Goal: Task Accomplishment & Management: Manage account settings

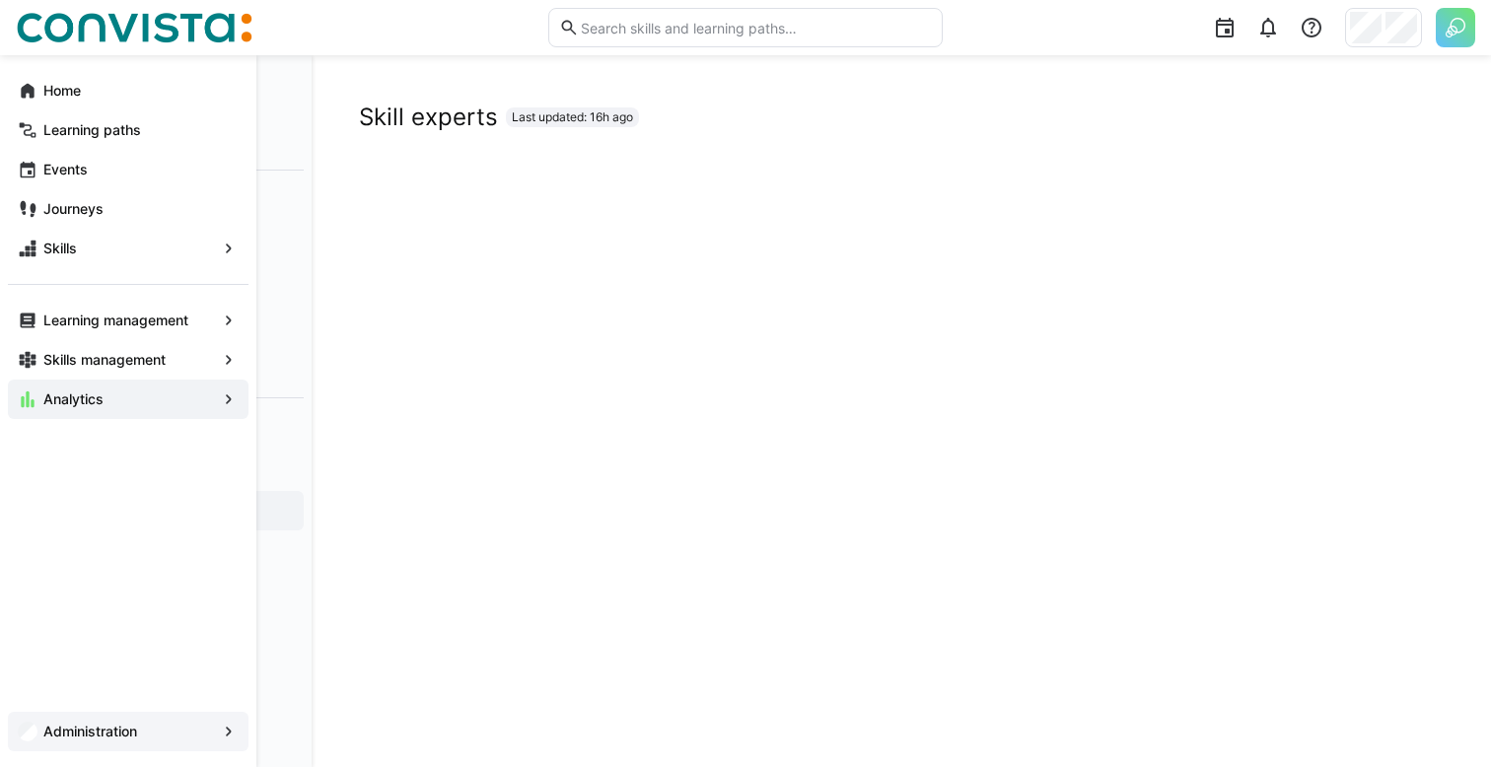
click at [38, 740] on div "Administration" at bounding box center [128, 731] width 241 height 39
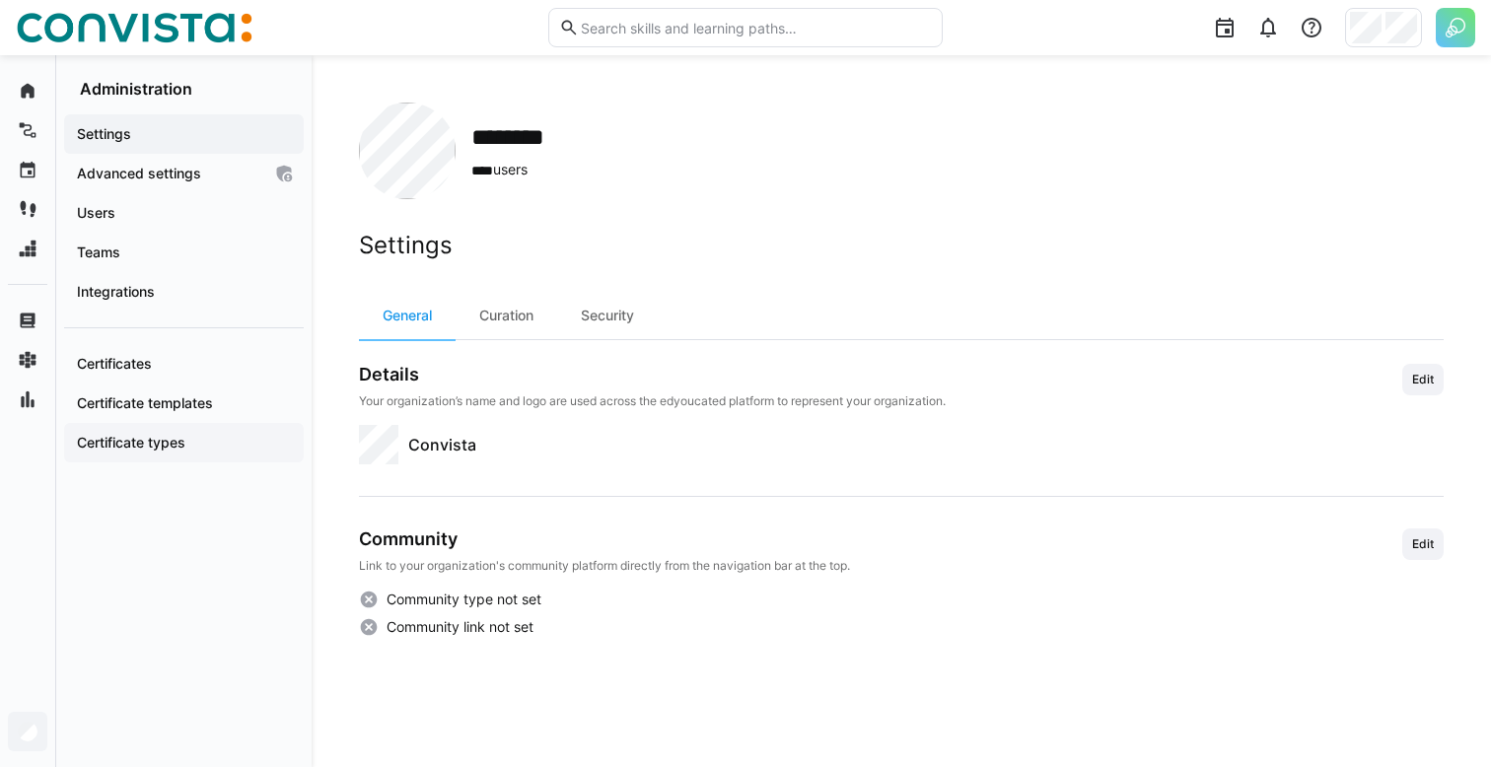
click at [0, 0] on app-navigation-label "Certificate types" at bounding box center [0, 0] width 0 height 0
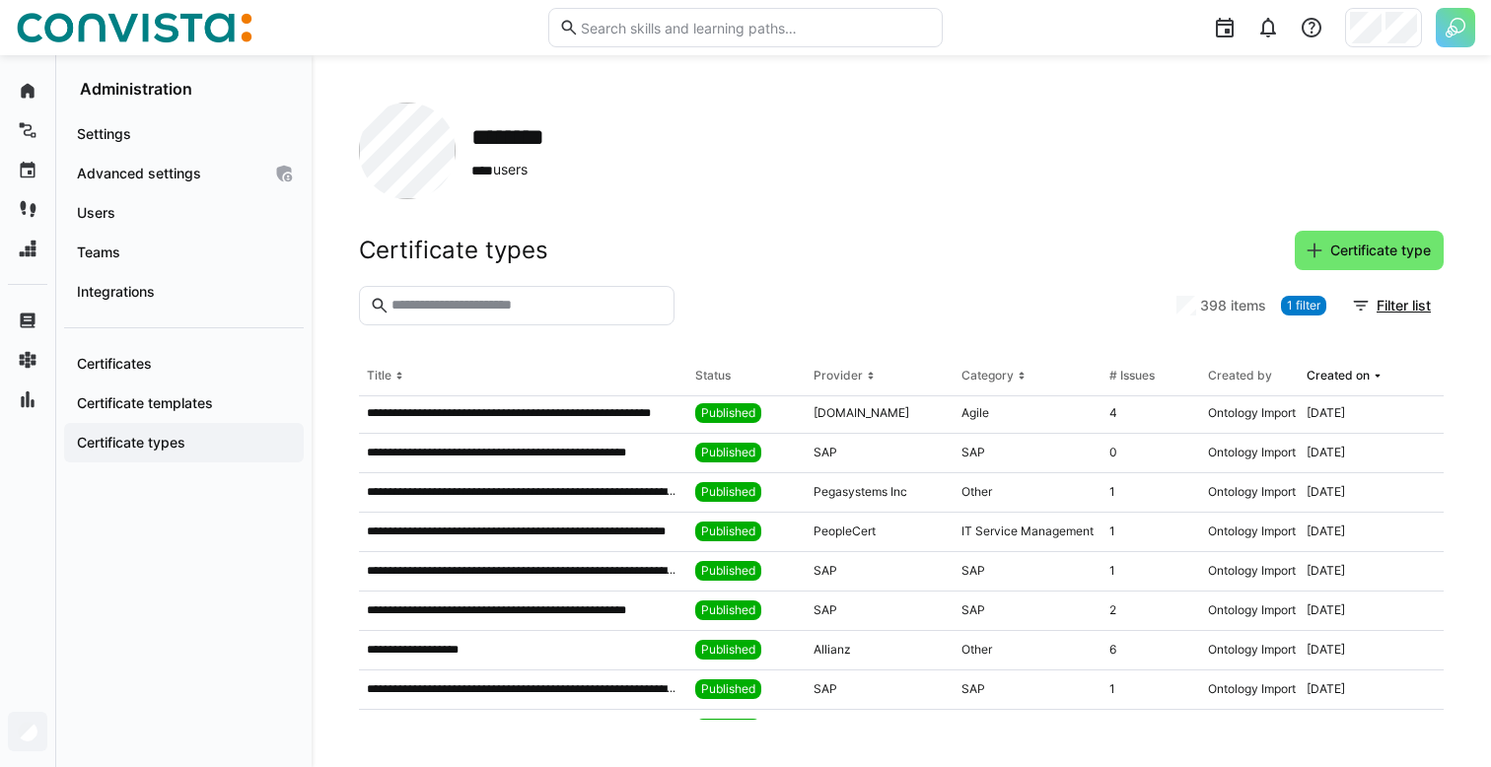
scroll to position [1650, 0]
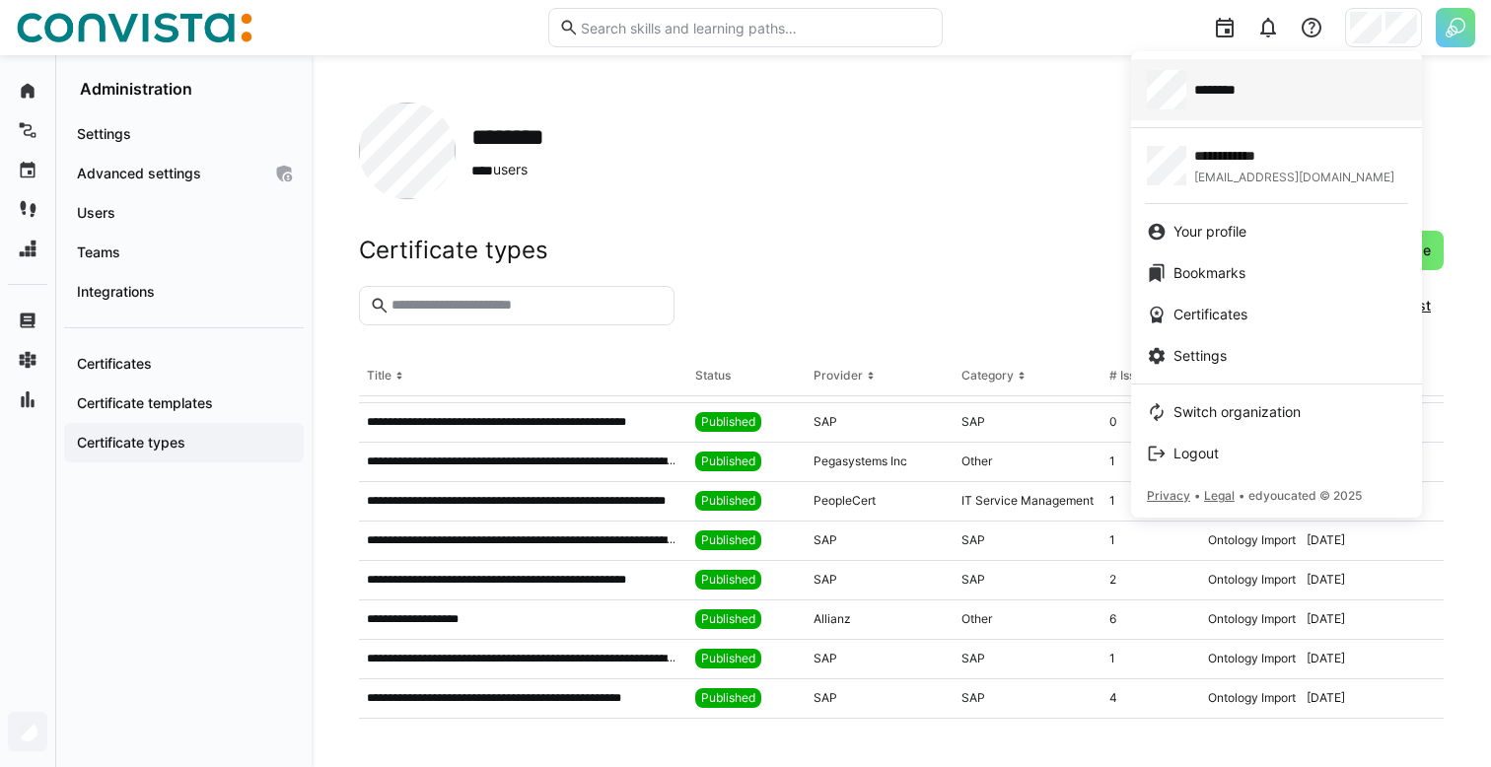
click at [1288, 112] on link "********" at bounding box center [1276, 89] width 291 height 61
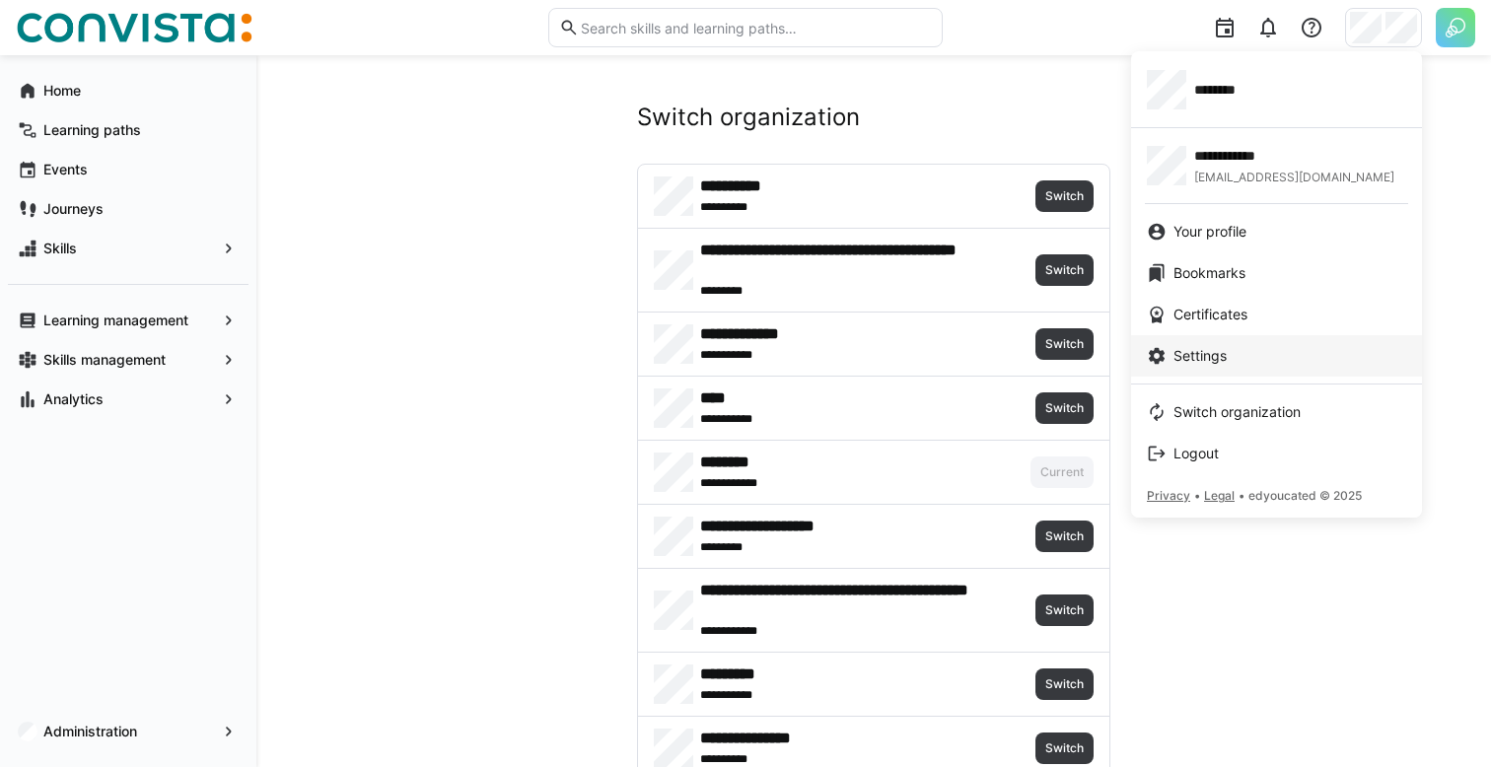
click at [1220, 345] on link "Settings" at bounding box center [1276, 355] width 291 height 41
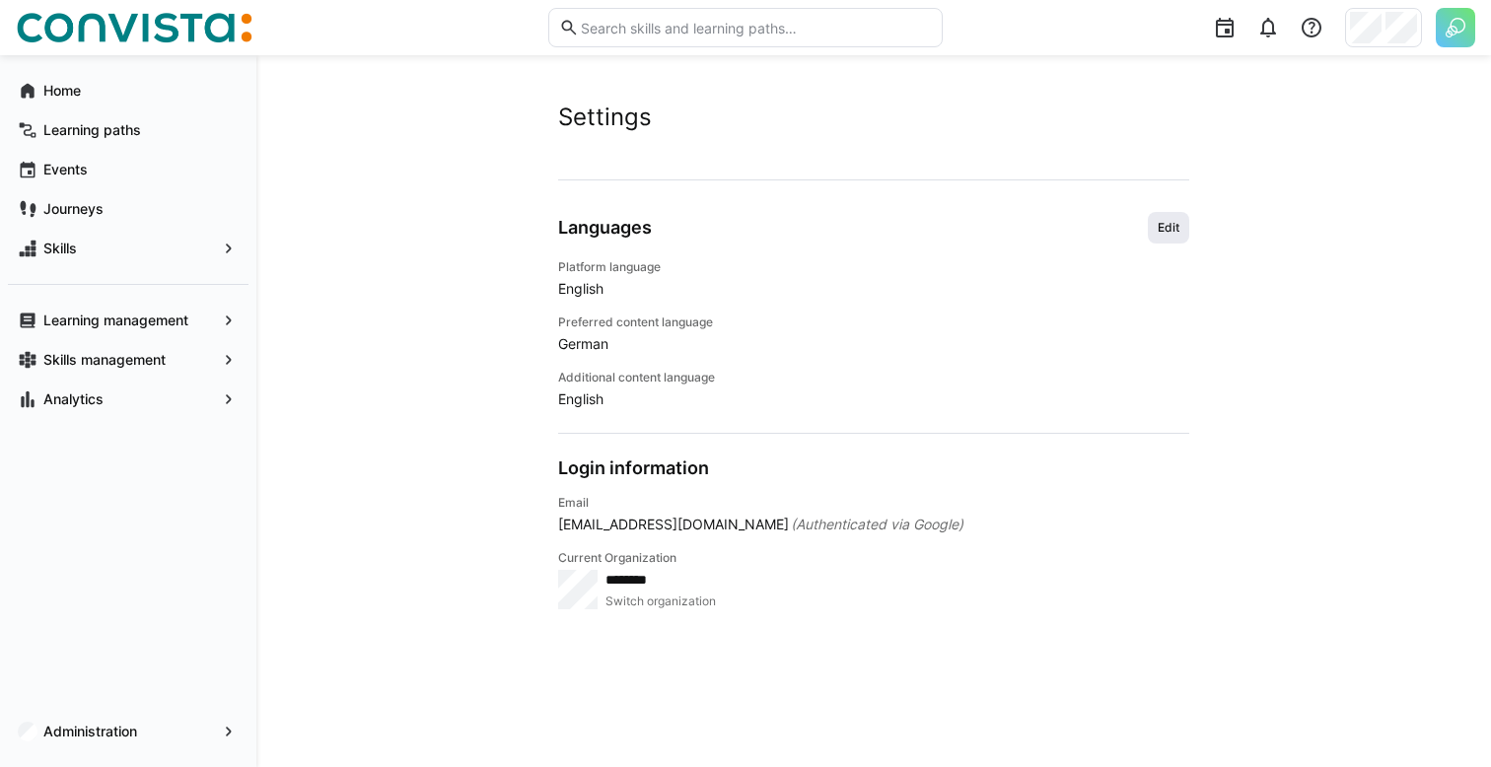
click at [1154, 233] on span "Edit" at bounding box center [1168, 228] width 41 height 32
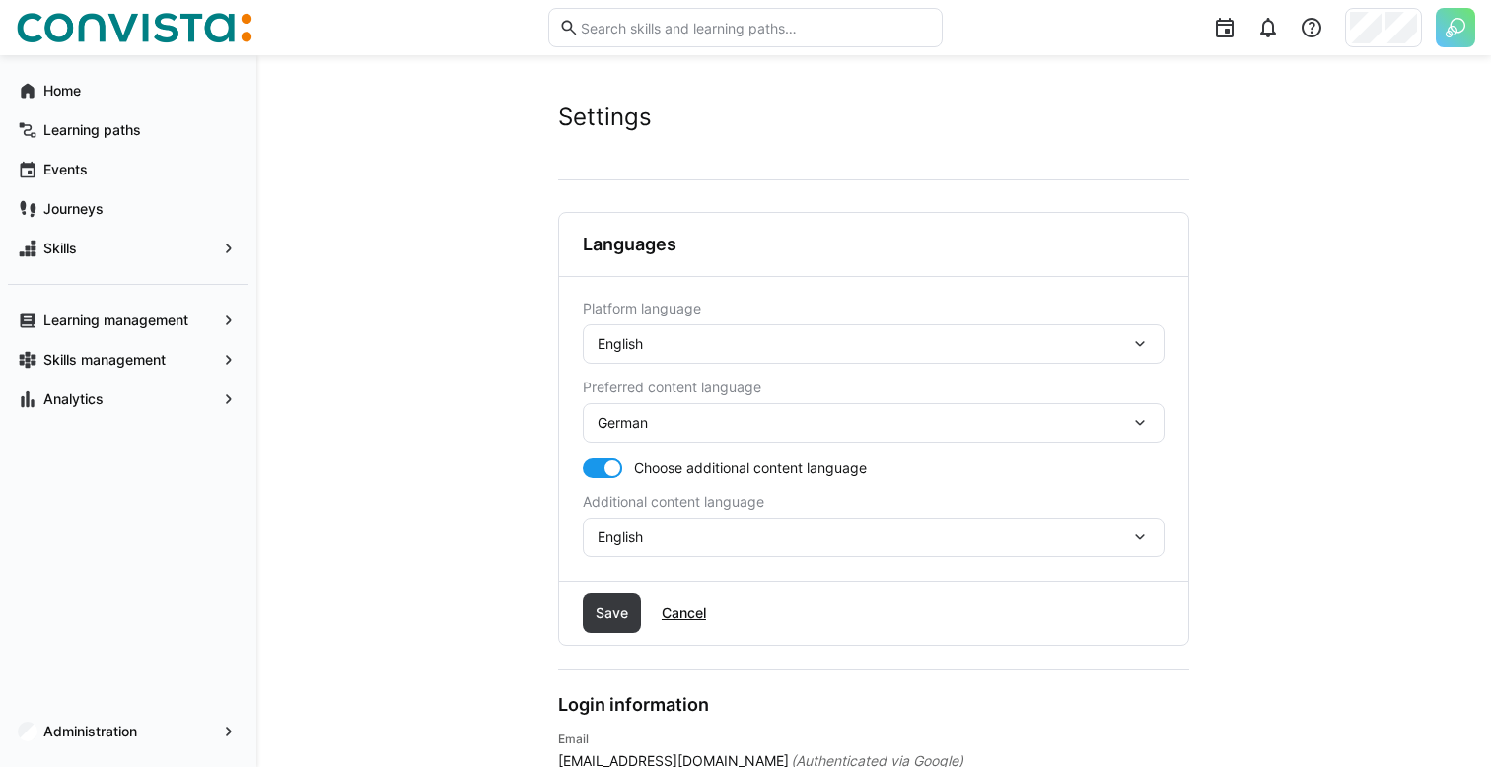
click at [1011, 327] on div "English" at bounding box center [874, 344] width 582 height 39
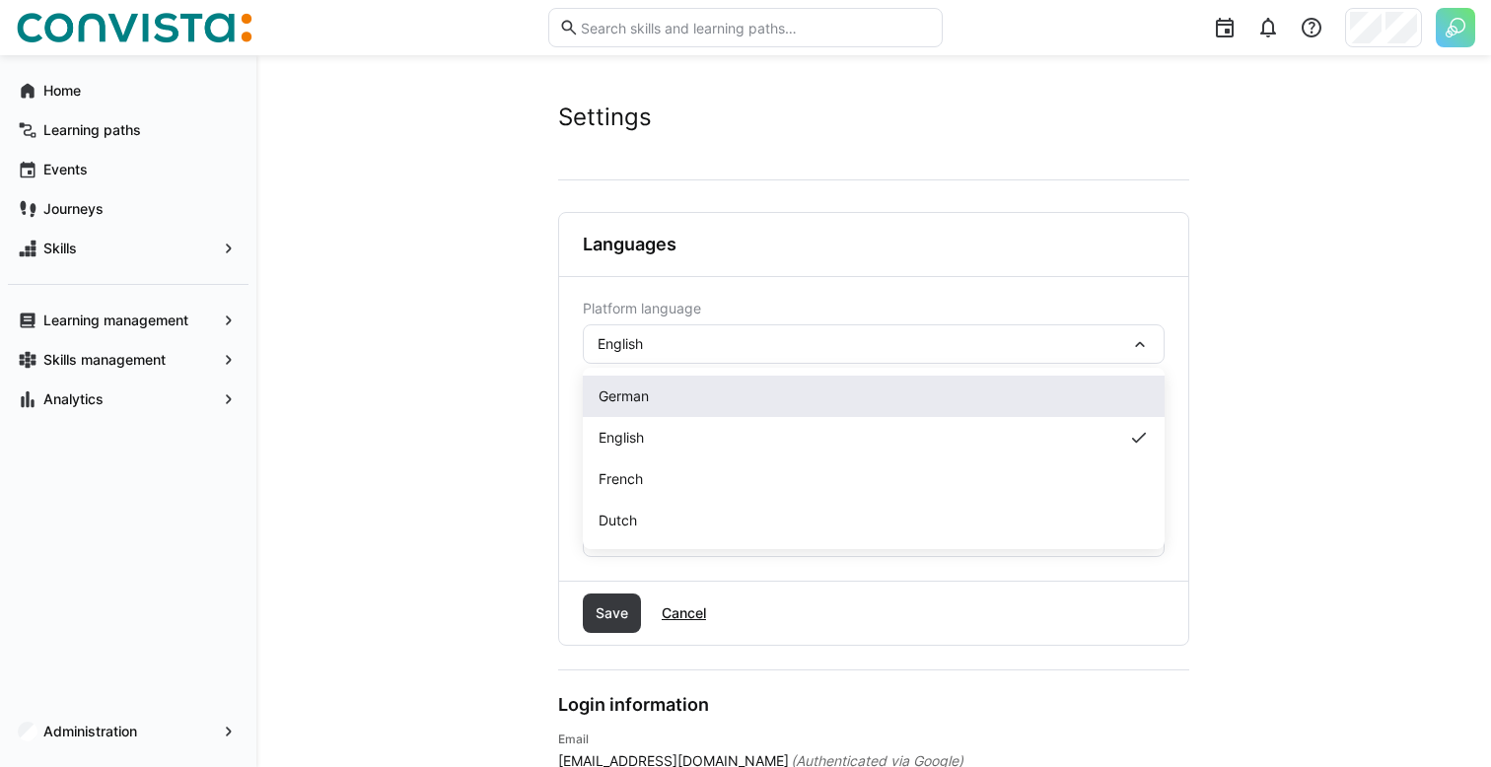
click at [880, 404] on div "German" at bounding box center [874, 397] width 550 height 20
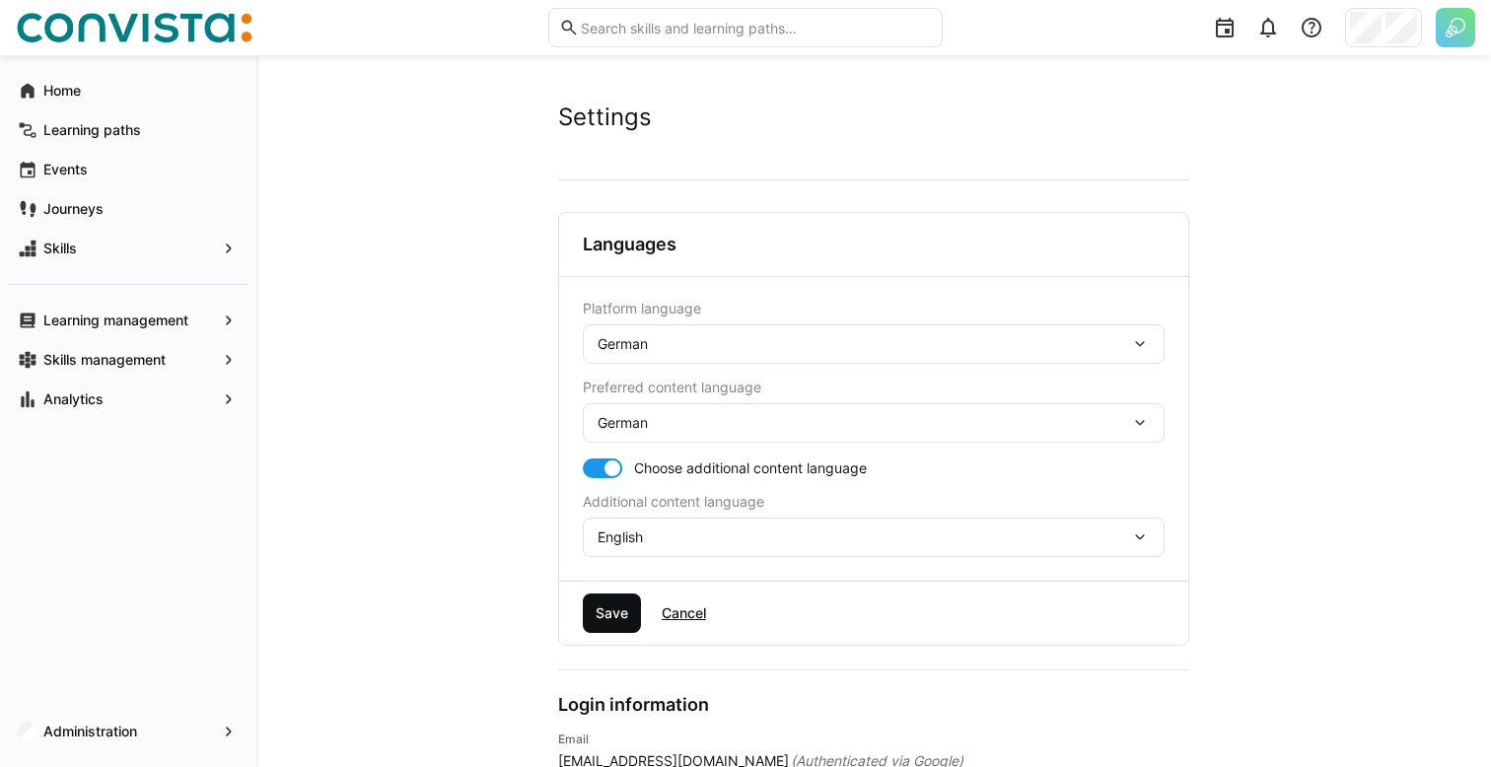
click at [619, 618] on span "Save" at bounding box center [612, 614] width 38 height 20
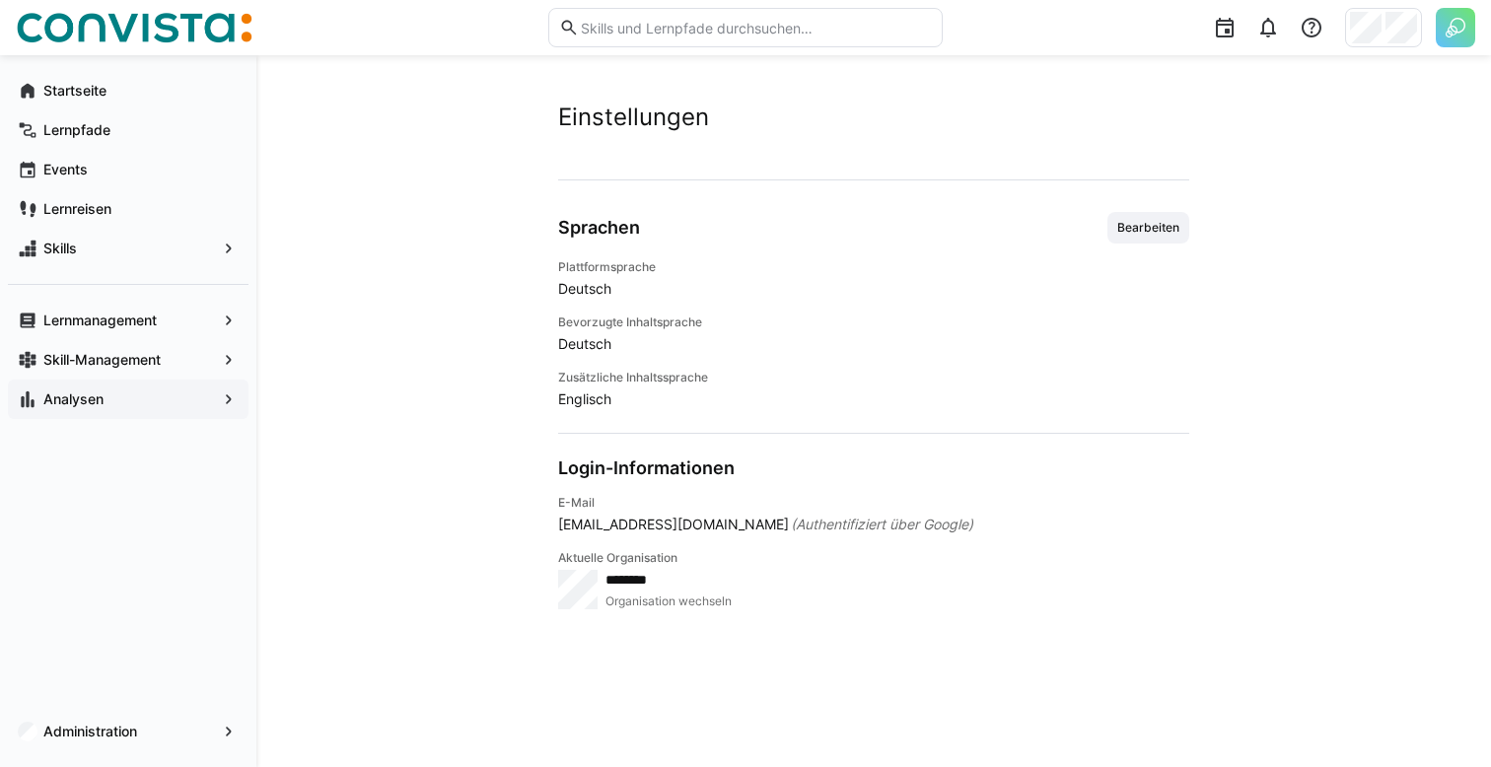
click at [0, 0] on app-navigation-label "Analysen" at bounding box center [0, 0] width 0 height 0
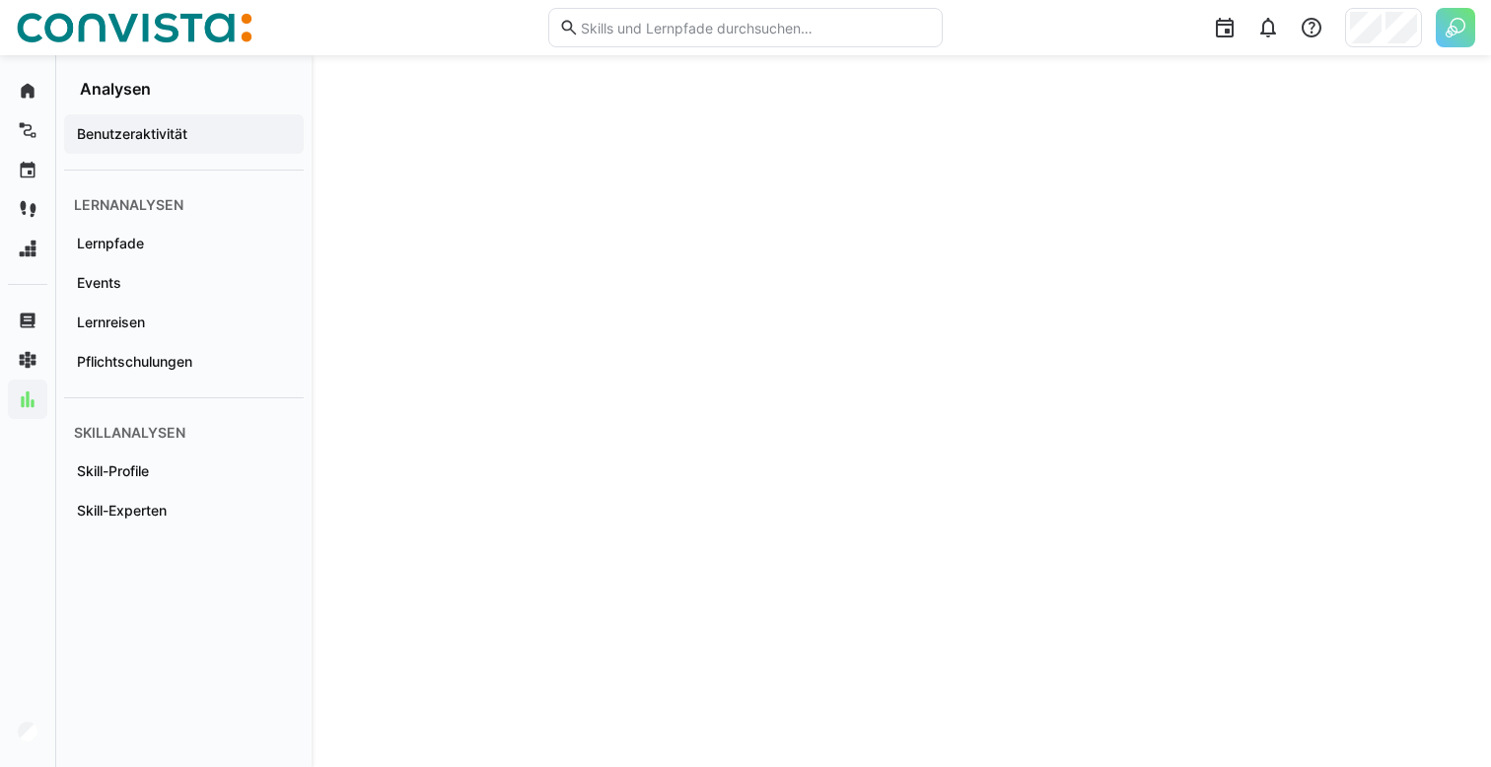
scroll to position [65, 0]
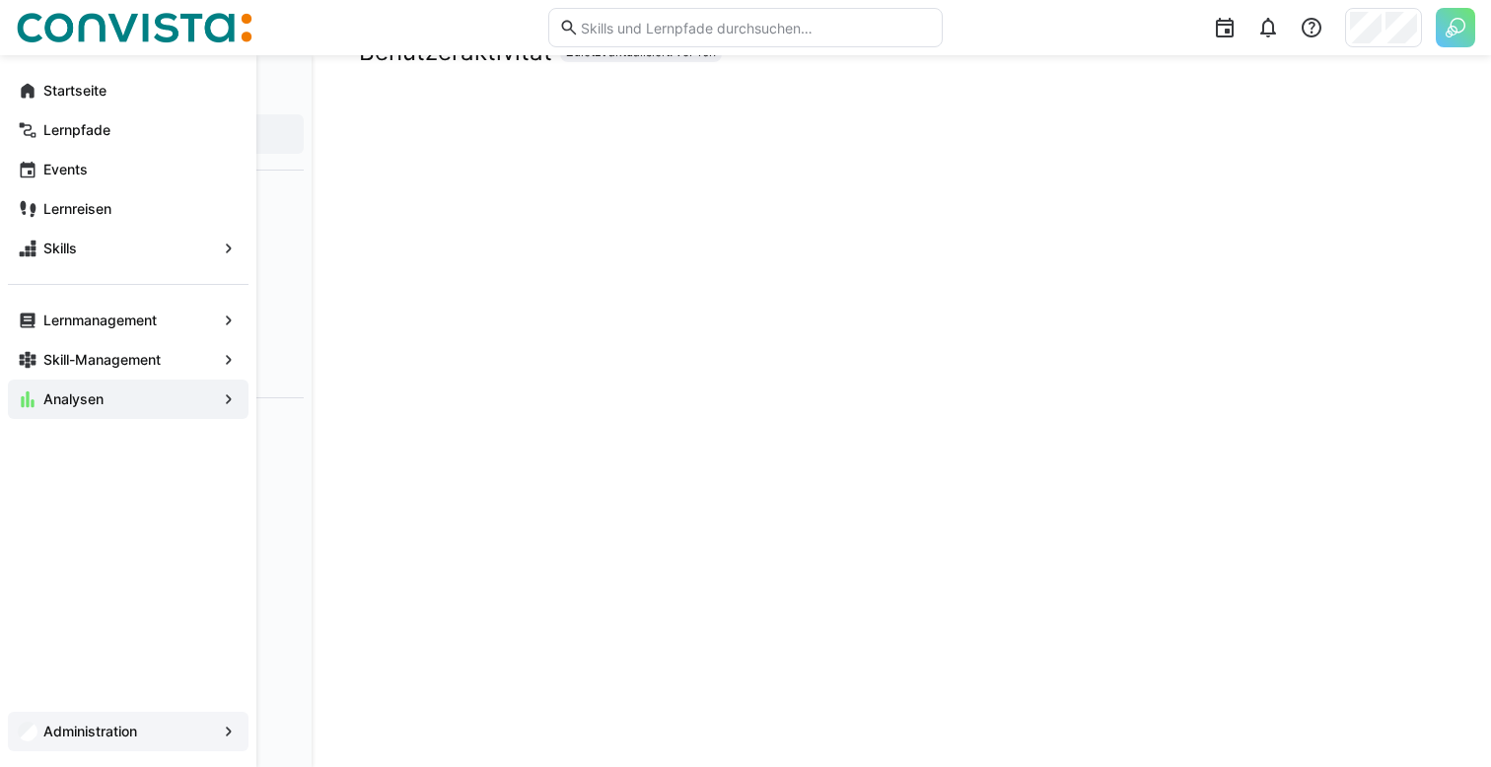
click at [0, 0] on app-navigation-label "Administration" at bounding box center [0, 0] width 0 height 0
